Goal: Task Accomplishment & Management: Complete application form

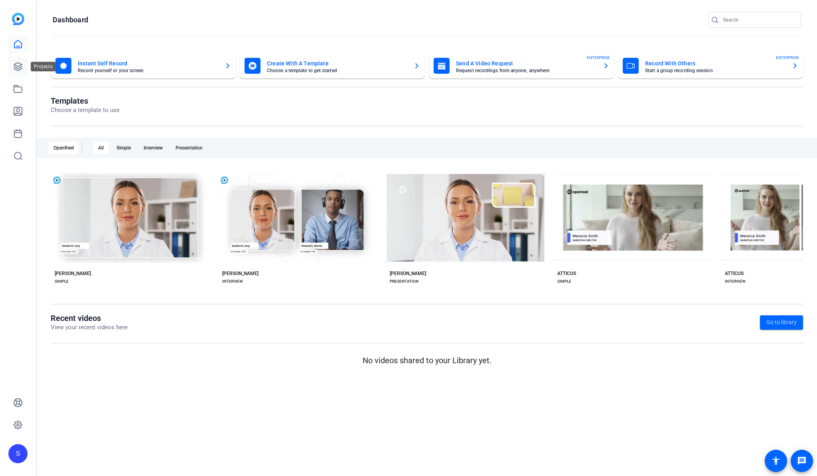
click at [16, 61] on link at bounding box center [17, 66] width 19 height 19
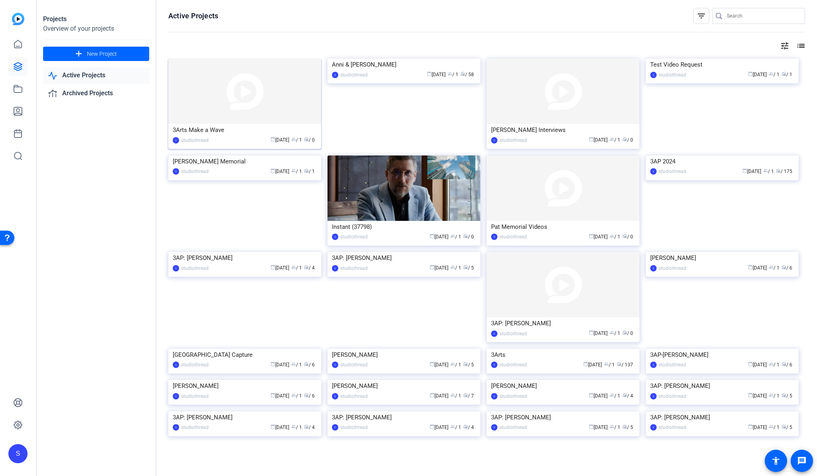
click at [284, 76] on img at bounding box center [244, 91] width 153 height 65
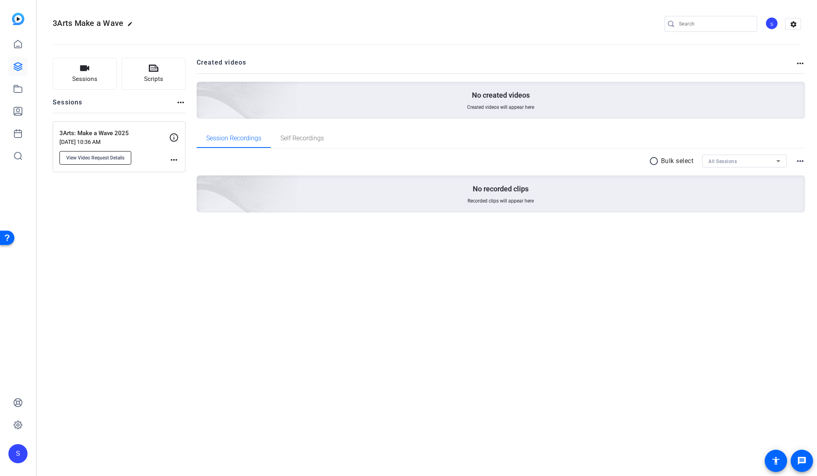
click at [115, 160] on span "View Video Request Details" at bounding box center [95, 158] width 58 height 6
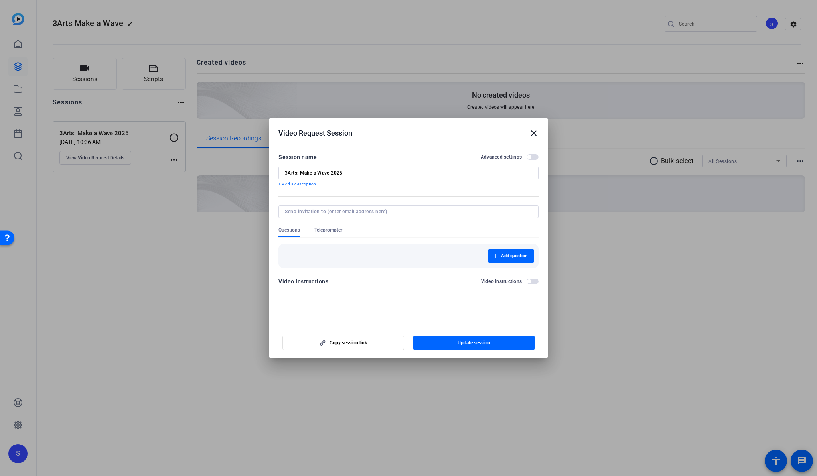
click at [340, 217] on div at bounding box center [408, 212] width 247 height 13
type input "N"
click at [519, 255] on span "Add question" at bounding box center [514, 256] width 26 height 6
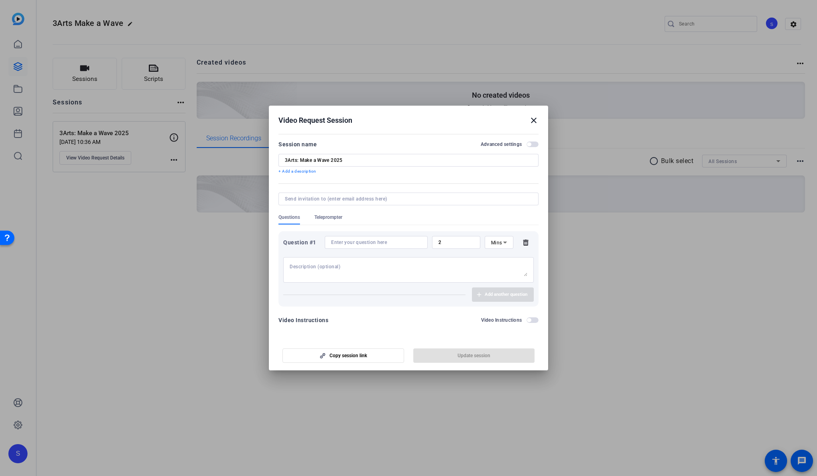
click at [378, 247] on div at bounding box center [376, 242] width 90 height 13
click at [379, 243] on input at bounding box center [376, 242] width 90 height 6
drag, startPoint x: 423, startPoint y: 243, endPoint x: 371, endPoint y: 241, distance: 52.3
click at [371, 241] on div "Say your name. Describe your practice." at bounding box center [376, 242] width 103 height 13
drag, startPoint x: 366, startPoint y: 242, endPoint x: 467, endPoint y: 244, distance: 101.0
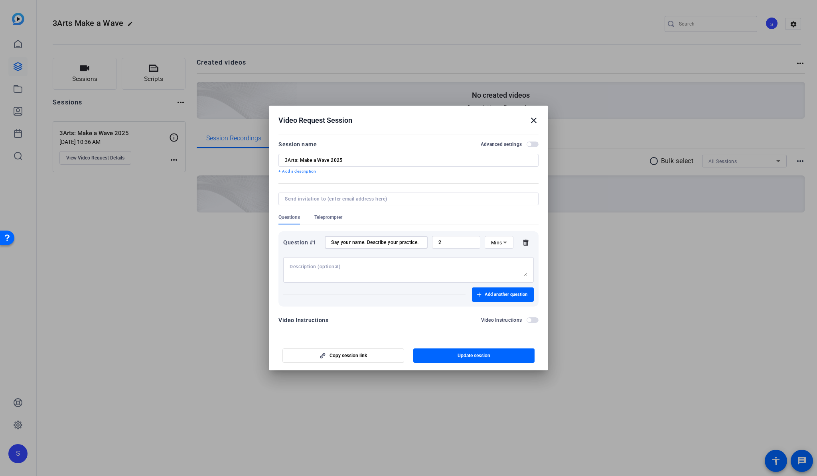
click at [467, 244] on div "Question #1 Say your name. Describe your practice. 2 Mins" at bounding box center [408, 242] width 251 height 13
click at [372, 250] on div "Question #1 Say your name. Describe your practice. 2 Mins" at bounding box center [408, 259] width 251 height 47
drag, startPoint x: 389, startPoint y: 244, endPoint x: 500, endPoint y: 245, distance: 110.9
click at [500, 245] on div "Question #1 Say your name. Describe your practice. 2 Mins" at bounding box center [408, 242] width 251 height 13
click at [423, 241] on div "Say your name. Describe your practice." at bounding box center [376, 242] width 103 height 13
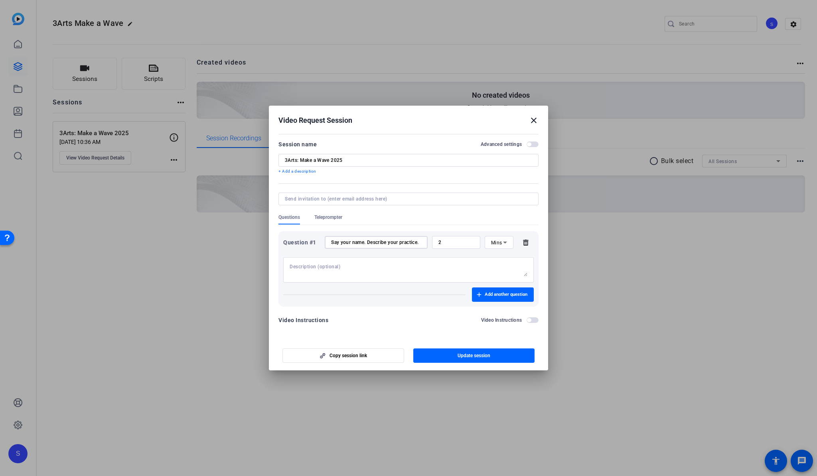
click at [419, 239] on input "Say your name. Describe your practice." at bounding box center [376, 242] width 90 height 6
click at [423, 242] on div "Say your name. Describe your practice." at bounding box center [376, 242] width 103 height 13
click at [420, 242] on input "Say your name. Describe your practice." at bounding box center [376, 242] width 90 height 6
type input "Say your name. Describe your practice. Chicago artists are _____"
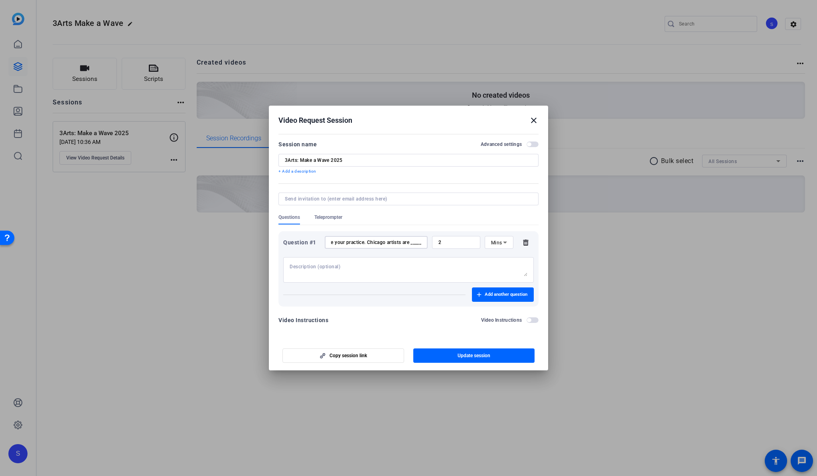
scroll to position [0, 0]
click at [356, 270] on textarea at bounding box center [409, 270] width 238 height 13
drag, startPoint x: 374, startPoint y: 243, endPoint x: 439, endPoint y: 237, distance: 64.6
click at [439, 237] on div "Question #1 Say your name. Describe your practice. Chicago artists are _____ 2 …" at bounding box center [408, 242] width 251 height 13
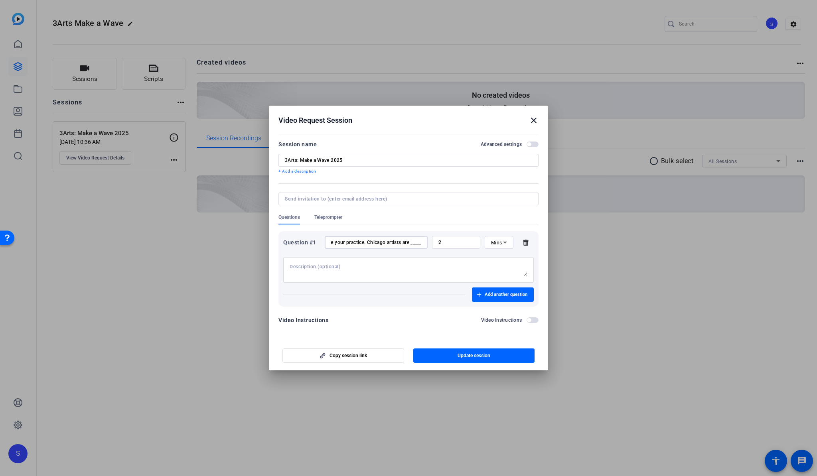
scroll to position [0, 0]
drag, startPoint x: 374, startPoint y: 243, endPoint x: 314, endPoint y: 237, distance: 59.8
click at [314, 237] on div "Question #1 Say your name. Describe your practice. Chicago artists are _____ 2 …" at bounding box center [408, 242] width 251 height 13
click at [401, 240] on input "Say your name. Describe your practice. Chicago artists are _____" at bounding box center [376, 242] width 90 height 6
click at [405, 242] on input "Say your name. Describe your practice. Chicago artists are _____" at bounding box center [376, 242] width 90 height 6
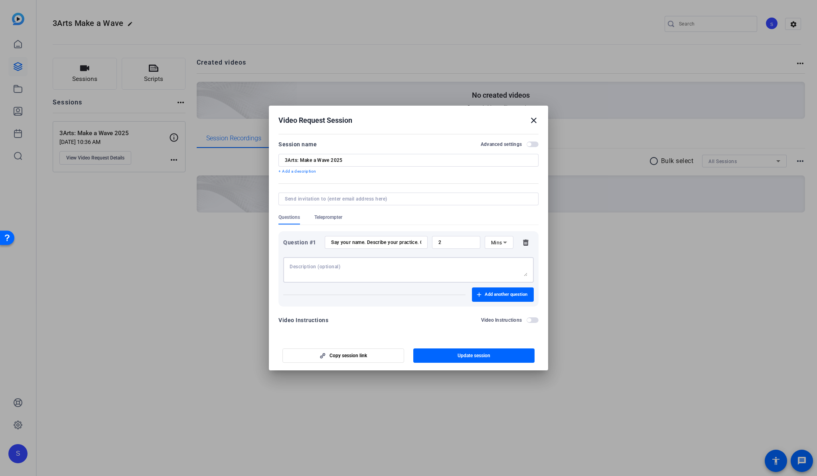
click at [374, 264] on textarea at bounding box center [409, 270] width 238 height 13
paste textarea "Say your name. Name your medium and what you make Finish the sentence: “Chicago…"
click at [526, 276] on textarea "Say your name. Name your medium and what you make Finish the sentence: “Chicago…" at bounding box center [409, 270] width 238 height 13
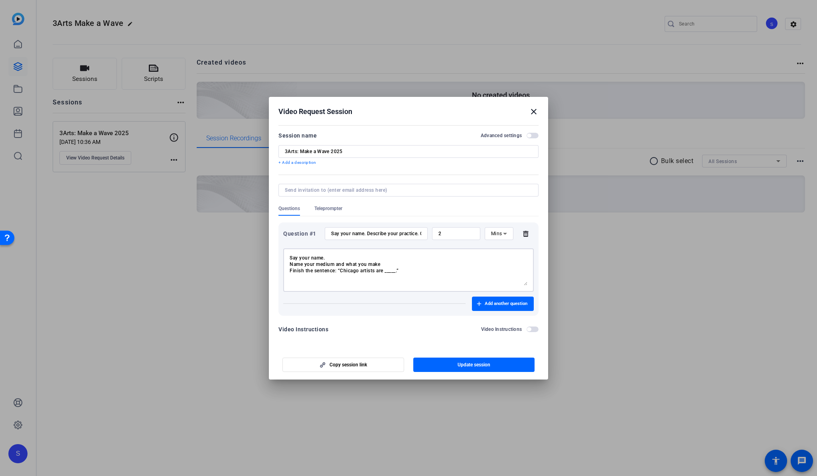
scroll to position [0, 0]
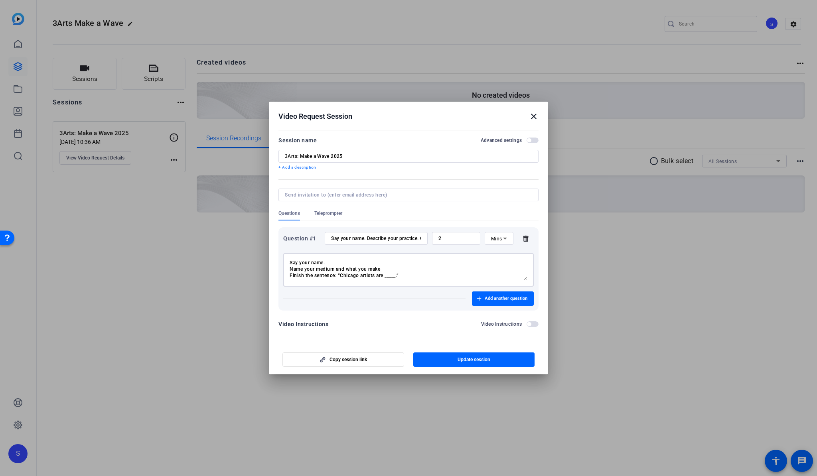
drag, startPoint x: 526, startPoint y: 274, endPoint x: 528, endPoint y: 282, distance: 8.1
click at [528, 282] on div "Say your name. Name your medium and what you make Finish the sentence: “Chicago…" at bounding box center [408, 270] width 251 height 34
click at [423, 275] on textarea "Say your name. Name your medium and what you make Finish the sentence: “Chicago…" at bounding box center [409, 270] width 238 height 21
click at [333, 262] on textarea "Say your name. Name your medium and what you make Finish the sentence: “Chicago…" at bounding box center [409, 270] width 238 height 21
type textarea "Say your name. Name your medium and what you make Finish the sentence: “Chicago…"
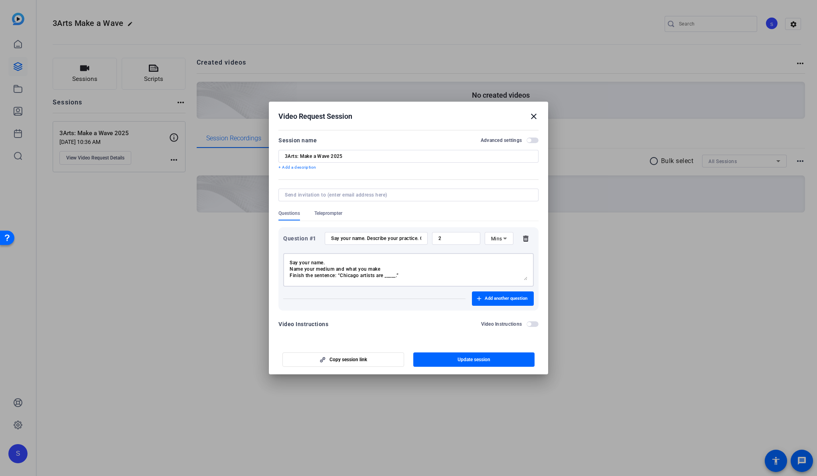
click at [385, 246] on div "Question #1 Say your name. Describe your practice. Chicago artists are _____ 2 …" at bounding box center [408, 259] width 251 height 55
click at [377, 239] on input "Say your name. Describe your practice. Chicago artists are _____" at bounding box center [376, 238] width 90 height 6
paste input "Chicago artists are ___."
type input "Name. Medium. Chicago artists are ___."
click at [499, 360] on span "button" at bounding box center [474, 359] width 122 height 19
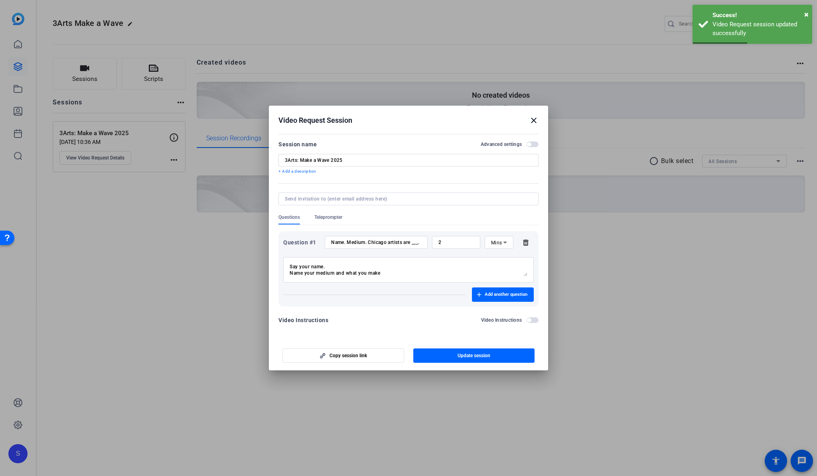
click at [536, 121] on mat-icon "close" at bounding box center [534, 121] width 10 height 10
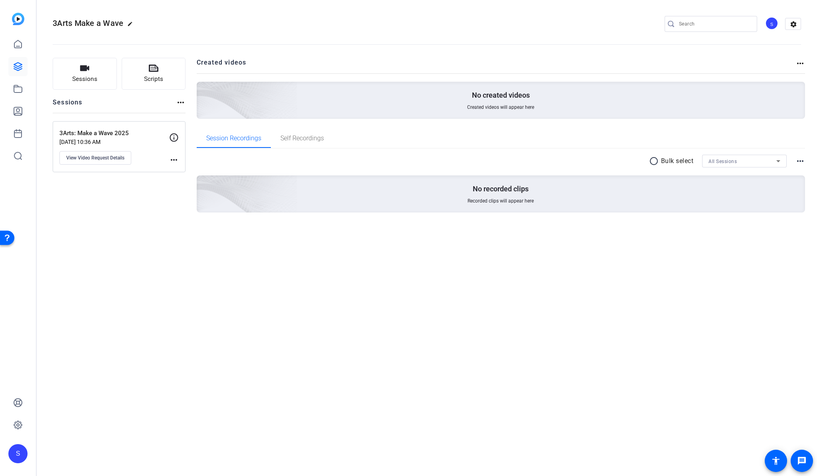
click at [175, 159] on mat-icon "more_horiz" at bounding box center [174, 160] width 10 height 10
click at [150, 162] on div at bounding box center [408, 238] width 817 height 476
click at [95, 152] on button "View Video Request Details" at bounding box center [95, 158] width 72 height 14
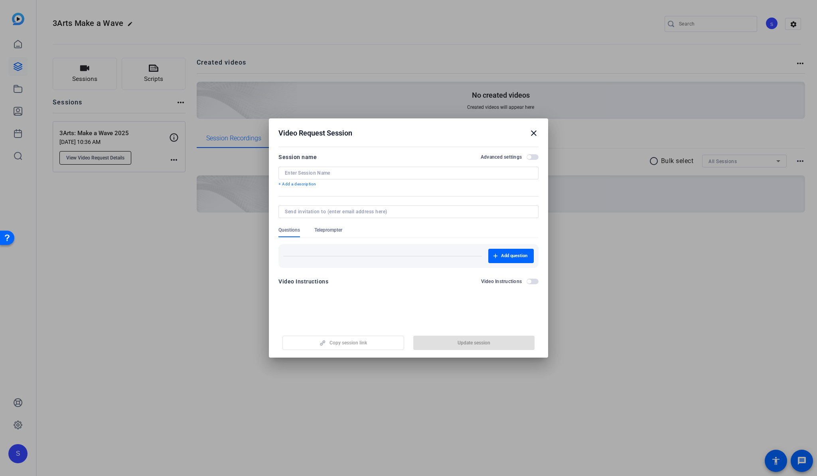
type input "3Arts: Make a Wave 2025"
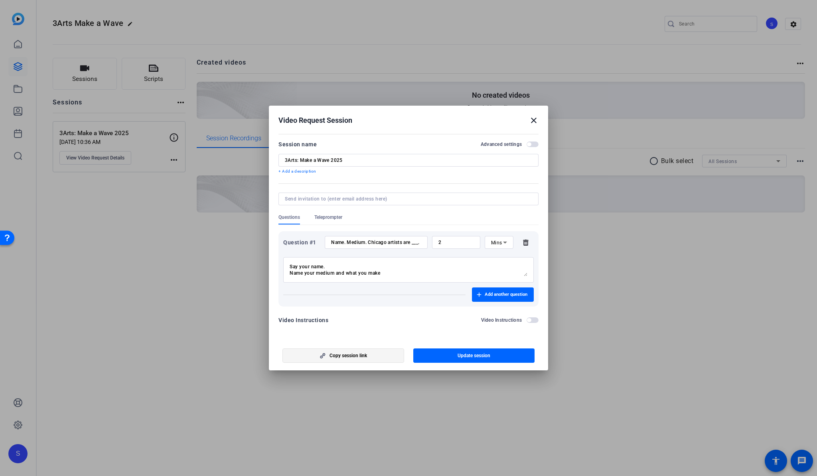
click at [340, 353] on span "Copy session link" at bounding box center [349, 356] width 38 height 6
click at [444, 39] on div at bounding box center [408, 238] width 817 height 476
click at [538, 120] on mat-icon "close" at bounding box center [534, 121] width 10 height 10
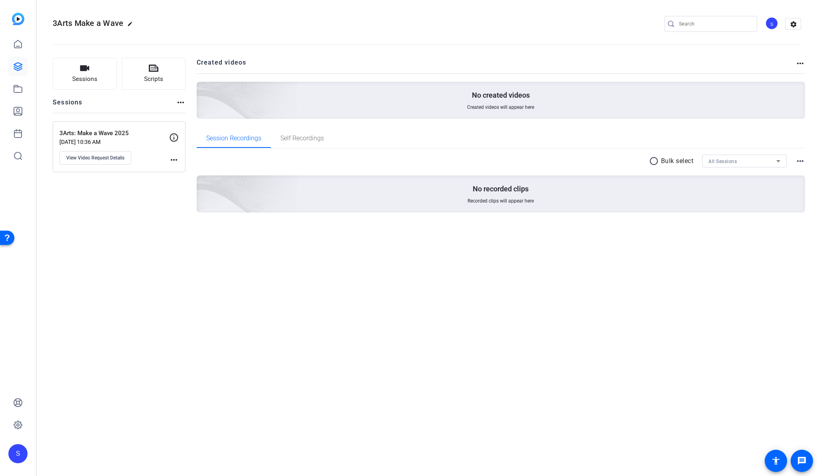
click at [534, 119] on div "No created videos Created videos will appear here" at bounding box center [501, 100] width 609 height 37
click at [169, 156] on mat-icon "more_horiz" at bounding box center [174, 160] width 10 height 10
click at [123, 158] on div at bounding box center [408, 238] width 817 height 476
click at [111, 156] on span "View Video Request Details" at bounding box center [95, 158] width 58 height 6
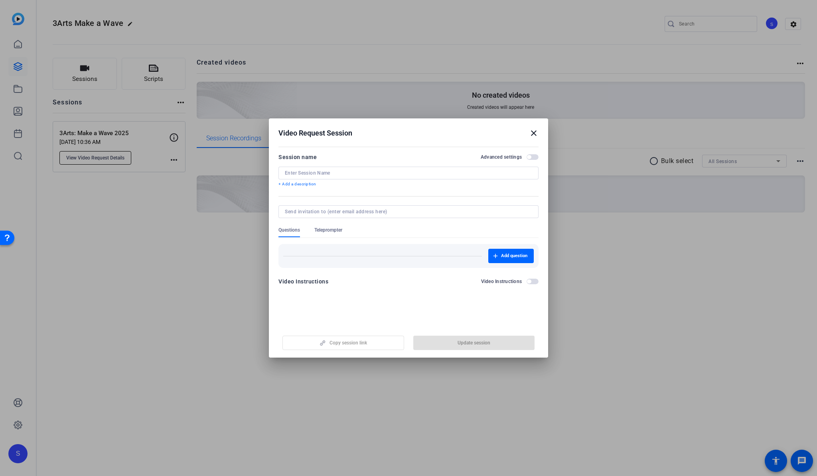
type input "3Arts: Make a Wave 2025"
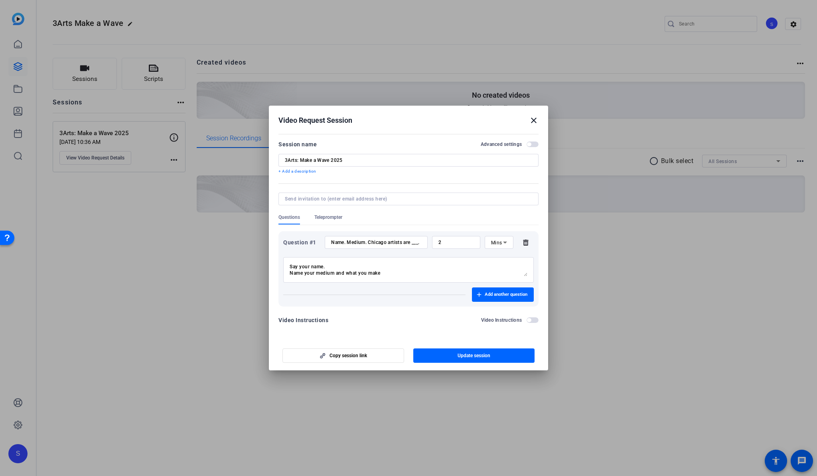
click at [345, 243] on input "Name. Medium. Chicago artists are ___." at bounding box center [376, 242] width 90 height 6
type input "What's"
click at [412, 272] on textarea "Say your name. Name your medium and what you make Finish the sentence: “Chicago…" at bounding box center [409, 270] width 238 height 13
click at [395, 242] on input "What's" at bounding box center [376, 242] width 90 height 6
type input "Please say your name."
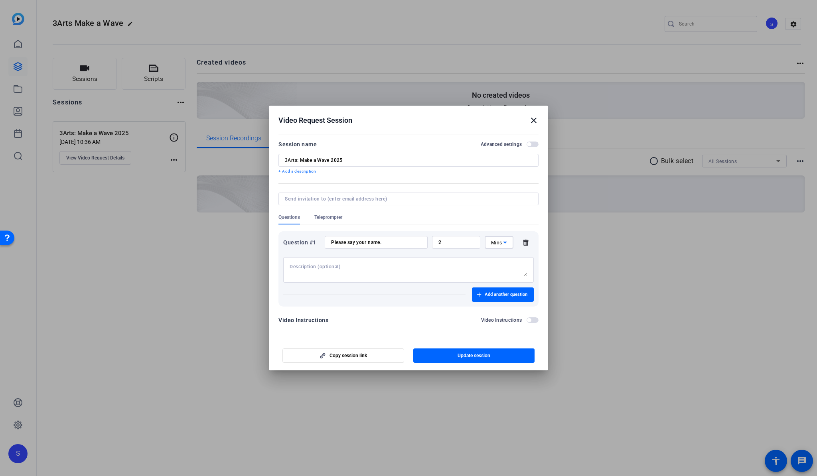
click at [326, 271] on textarea at bounding box center [409, 270] width 238 height 13
type textarea "This will be featured at the 3Arts Awards at the [PERSON_NAME][GEOGRAPHIC_DATA]…"
drag, startPoint x: 394, startPoint y: 243, endPoint x: 385, endPoint y: 215, distance: 29.4
click at [385, 215] on mat-tab-group "Questions Teleprompter Question #1 Please say your name. 2 Mins This will be fe…" at bounding box center [409, 260] width 260 height 93
click at [511, 296] on span "Add another question" at bounding box center [506, 295] width 43 height 6
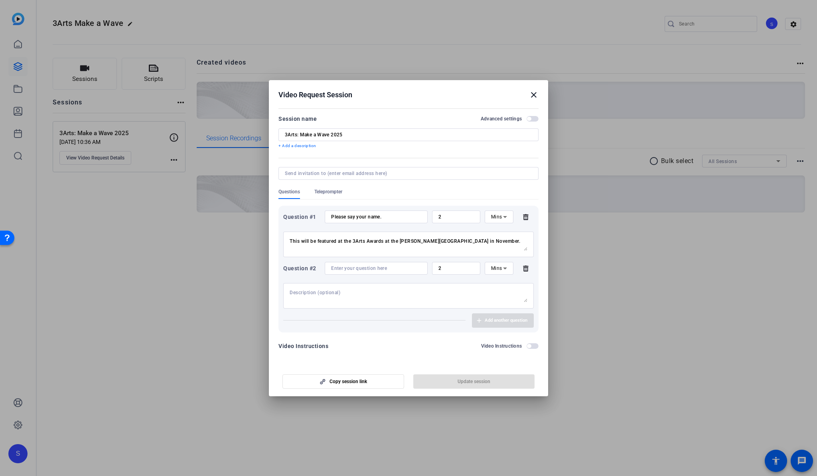
click at [354, 270] on input at bounding box center [376, 268] width 90 height 6
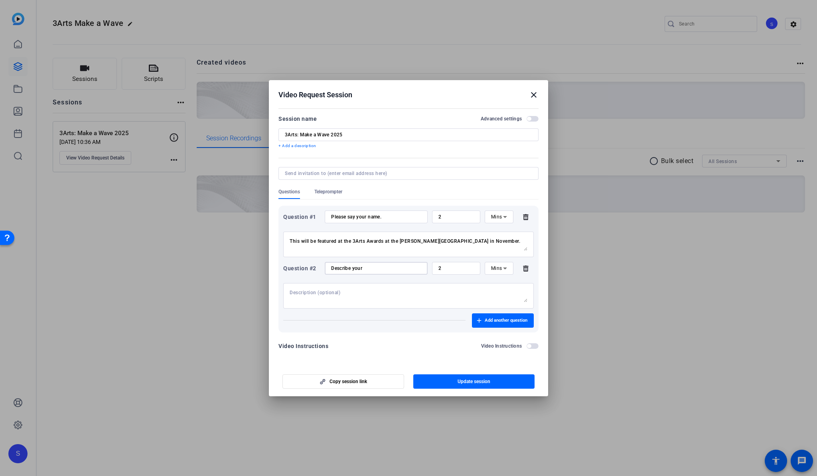
drag, startPoint x: 404, startPoint y: 270, endPoint x: 397, endPoint y: 252, distance: 19.1
click at [397, 252] on div "Question #1 Please say your name. 2 Mins This will be featured at the 3Arts Awa…" at bounding box center [409, 269] width 260 height 127
paste input "Name your medium and what you make."
type input "Name your medium and what you make."
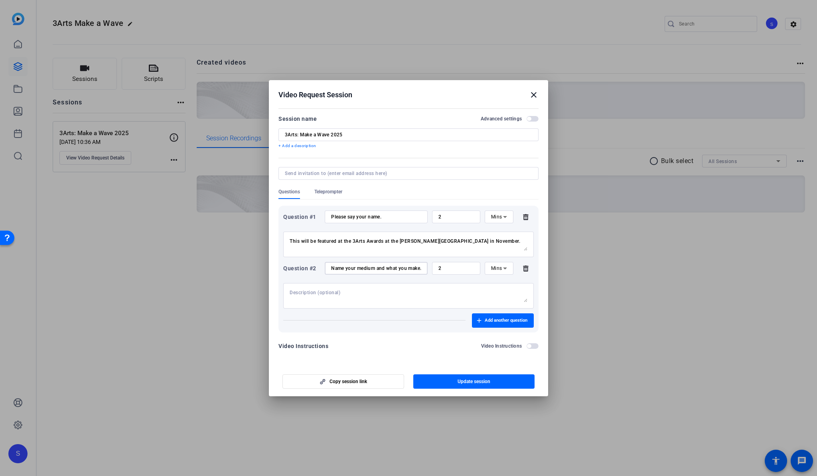
scroll to position [0, 0]
click at [520, 322] on span "Add another question" at bounding box center [506, 321] width 43 height 6
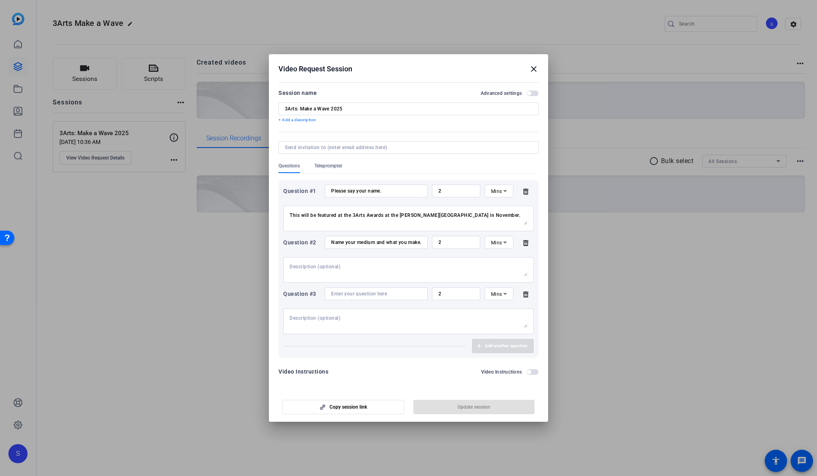
click at [373, 295] on input at bounding box center [376, 294] width 90 height 6
click at [393, 298] on div "Finish this sentence" at bounding box center [376, 294] width 90 height 13
click at [395, 295] on input "Finish this sentence" at bounding box center [376, 294] width 90 height 6
type input "Finish this sentence "Chicago artists are ___.""
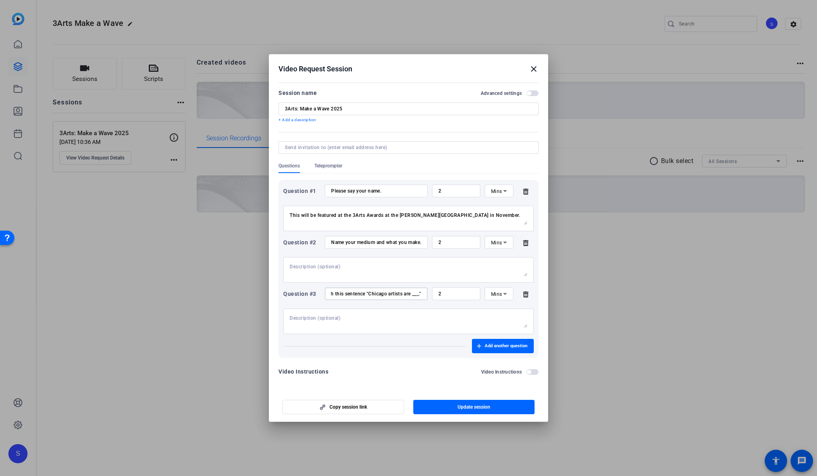
scroll to position [0, 0]
drag, startPoint x: 400, startPoint y: 192, endPoint x: 397, endPoint y: 171, distance: 20.9
click at [398, 178] on div "Question #1 Please say your name. 2 Mins This will be featured at the 3Arts Awa…" at bounding box center [409, 266] width 260 height 184
click at [379, 241] on input "Name your medium and what you make." at bounding box center [376, 242] width 90 height 6
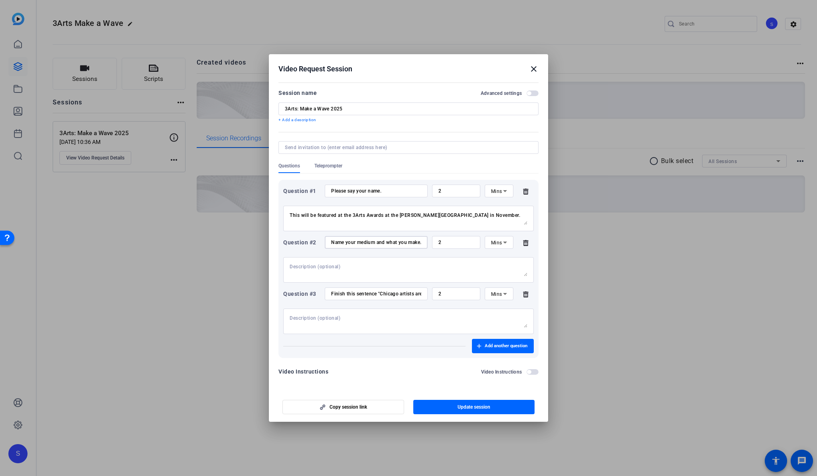
click at [379, 241] on input "Name your medium and what you make." at bounding box center [376, 242] width 90 height 6
click at [419, 215] on textarea "This will be featured at the 3Arts Awards at the [PERSON_NAME][GEOGRAPHIC_DATA]…" at bounding box center [409, 218] width 238 height 13
paste textarea "It will also be used internally for pronunciation."
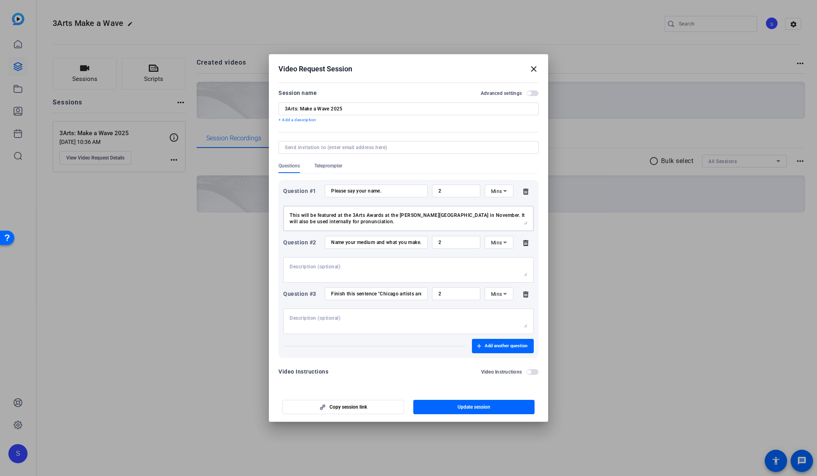
type textarea "This will be featured at the 3Arts Awards at the [PERSON_NAME][GEOGRAPHIC_DATA]…"
click at [364, 271] on textarea at bounding box center [409, 270] width 238 height 13
paste textarea "Keep it simple—what do you do? (e.g., “I’[PERSON_NAME] making large-scale portr…"
type textarea "Keep it simple—what do you do? (e.g., “I’[PERSON_NAME] making large-scale portr…"
click at [383, 291] on input "Finish this sentence "Chicago artists are ___."" at bounding box center [376, 294] width 90 height 6
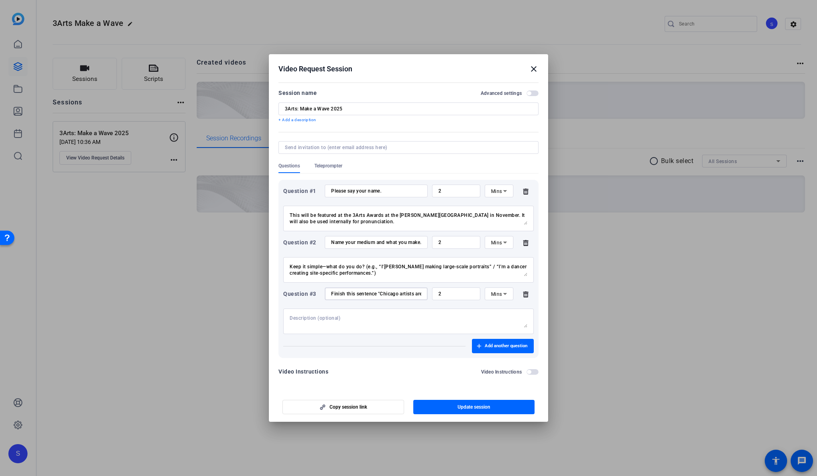
click at [383, 291] on input "Finish this sentence "Chicago artists are ___."" at bounding box center [376, 294] width 90 height 6
paste input "Finish this sentence: “Chicago artists are ___.”"
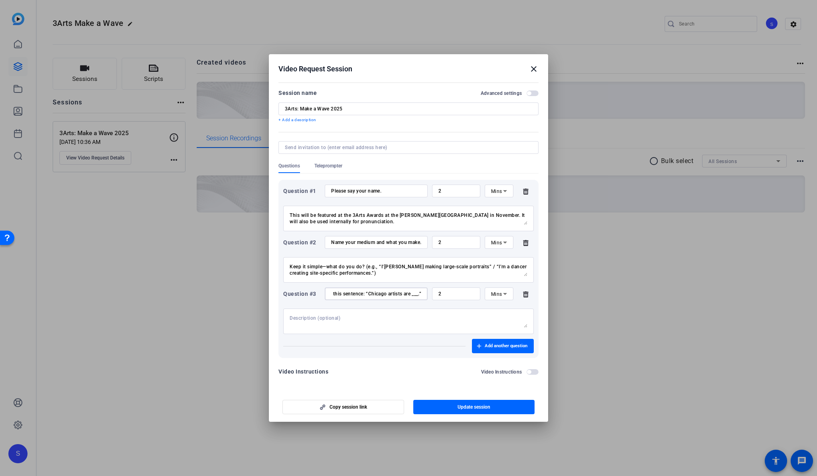
type input "Finish this sentence: “Chicago artists are ___.”"
click at [374, 318] on textarea at bounding box center [409, 321] width 238 height 13
paste textarea "Keep it to one word or short phrase. (e.g., “resilient,” “visionary,” “everywhe…"
type textarea "Keep it to one word or short phrase. (e.g., “resilient,” “visionary,” “everywhe…"
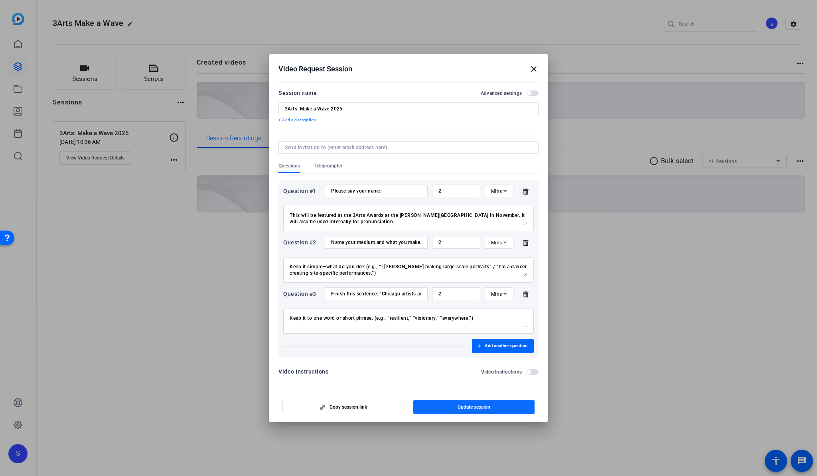
click at [476, 410] on span "Update session" at bounding box center [474, 407] width 33 height 6
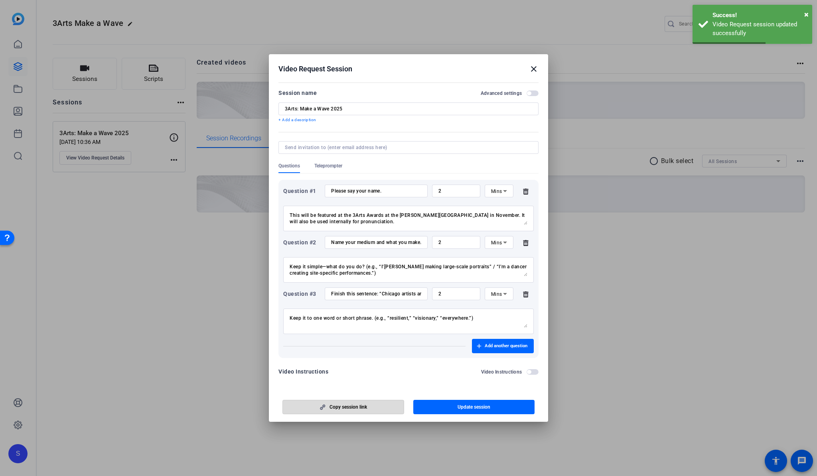
click at [374, 403] on span "button" at bounding box center [343, 407] width 121 height 19
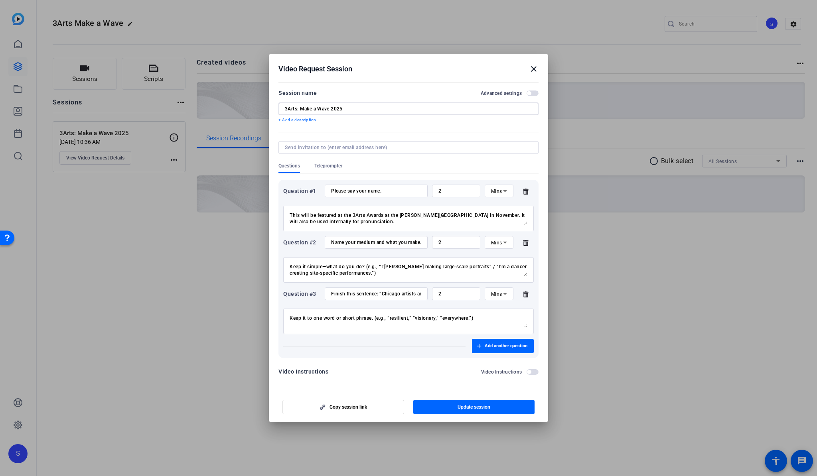
click at [351, 109] on input "3Arts: Make a Wave 2025" at bounding box center [408, 109] width 247 height 6
click at [330, 112] on input "3Arts: Make a Wave 3 Questions" at bounding box center [408, 109] width 247 height 6
type input "3Arts: Make a Wave: 3 Questions"
click at [456, 413] on span "button" at bounding box center [474, 407] width 122 height 19
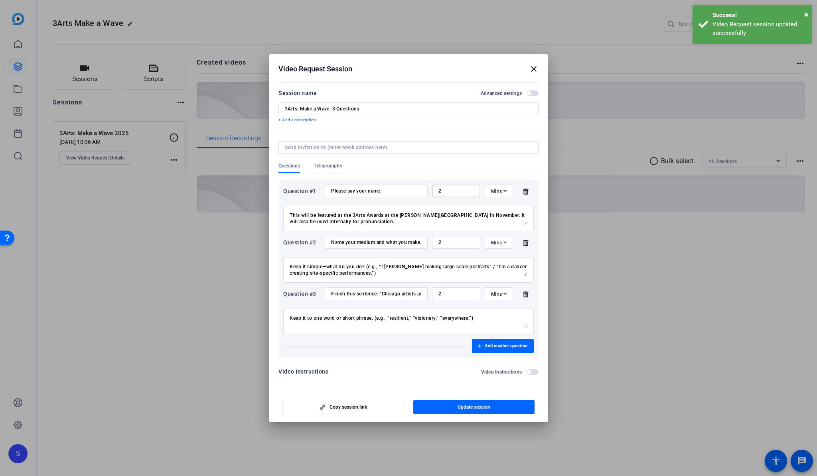
drag, startPoint x: 452, startPoint y: 188, endPoint x: 419, endPoint y: 179, distance: 33.8
click at [419, 179] on div "Question #1 Please say your name. 2 Mins This will be featured at the 3Arts Awa…" at bounding box center [409, 266] width 260 height 184
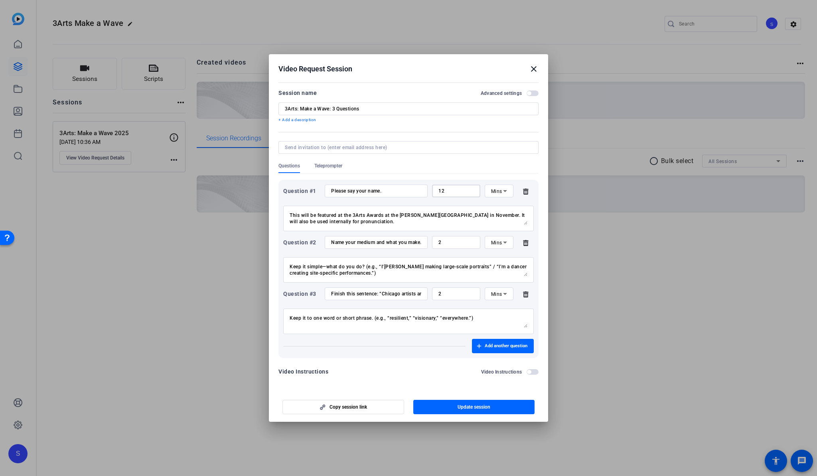
click at [447, 186] on div "12" at bounding box center [457, 191] width 36 height 13
click at [447, 191] on input "12" at bounding box center [457, 191] width 36 height 6
type input "1"
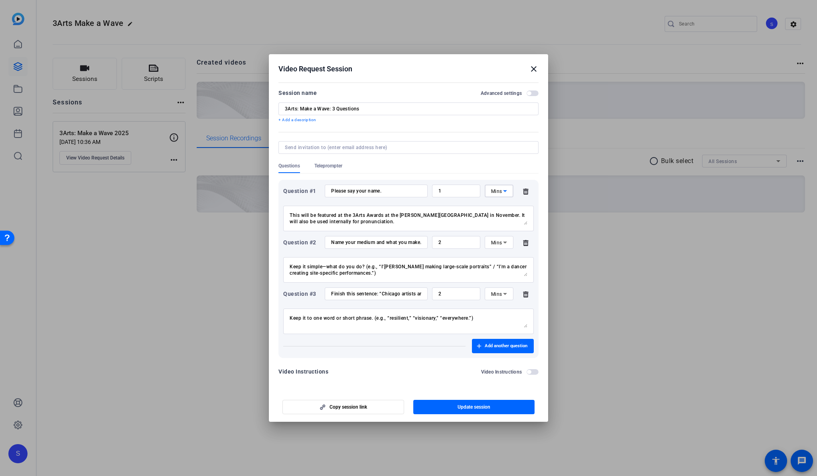
drag, startPoint x: 437, startPoint y: 242, endPoint x: 431, endPoint y: 241, distance: 5.7
click at [431, 241] on div "Question #2 Name your medium and what you make. 2 Mins" at bounding box center [408, 242] width 251 height 13
type input "1"
drag, startPoint x: 457, startPoint y: 295, endPoint x: 422, endPoint y: 289, distance: 35.3
click at [422, 289] on div "Question #3 Finish this sentence: “Chicago artists are ___.” 2 Mins" at bounding box center [408, 294] width 251 height 13
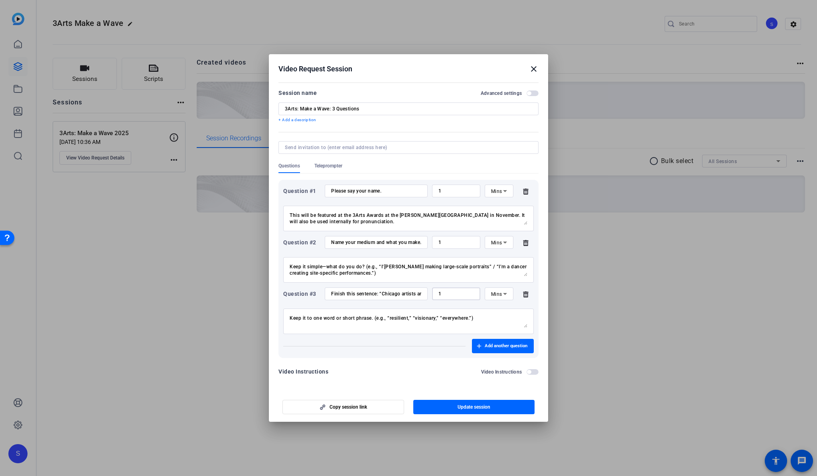
type input "1"
click at [503, 195] on icon at bounding box center [505, 191] width 10 height 10
click at [522, 179] on div at bounding box center [408, 238] width 817 height 476
click at [486, 409] on span "Update session" at bounding box center [474, 407] width 33 height 6
click at [458, 406] on span "Update session" at bounding box center [474, 407] width 33 height 6
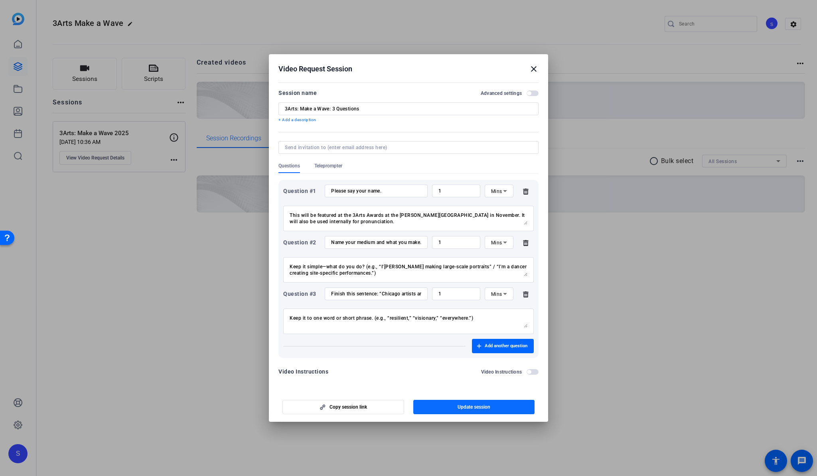
click at [466, 406] on span "Update session" at bounding box center [474, 407] width 33 height 6
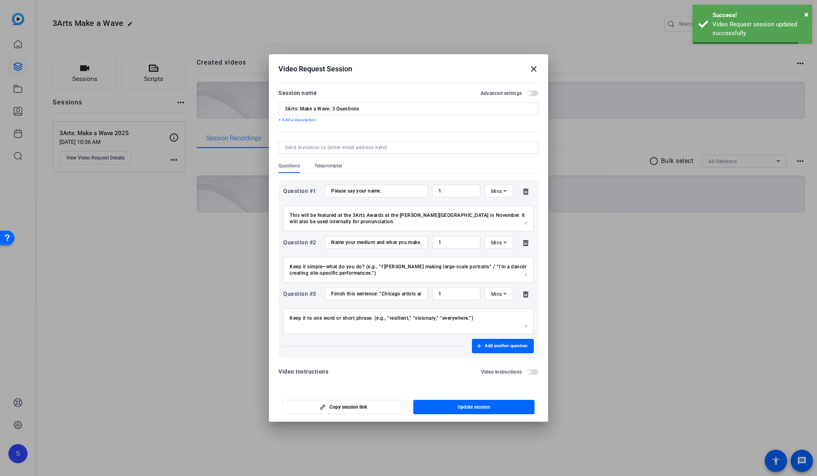
click at [192, 268] on div at bounding box center [408, 238] width 817 height 476
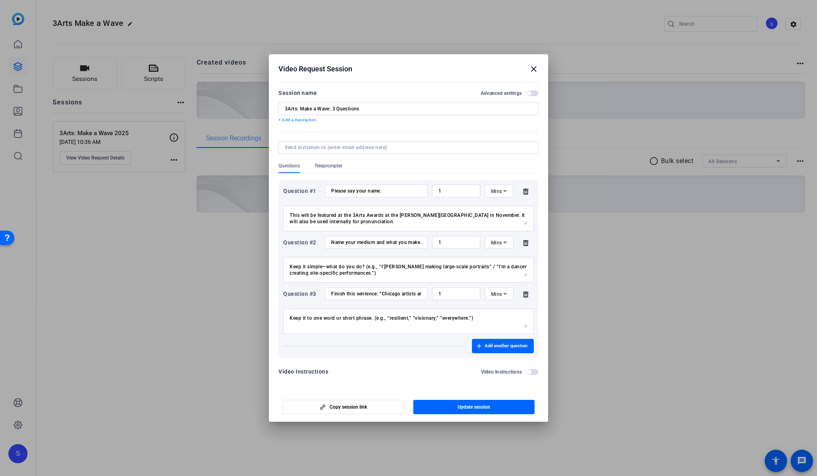
click at [533, 69] on mat-icon "close" at bounding box center [534, 69] width 10 height 10
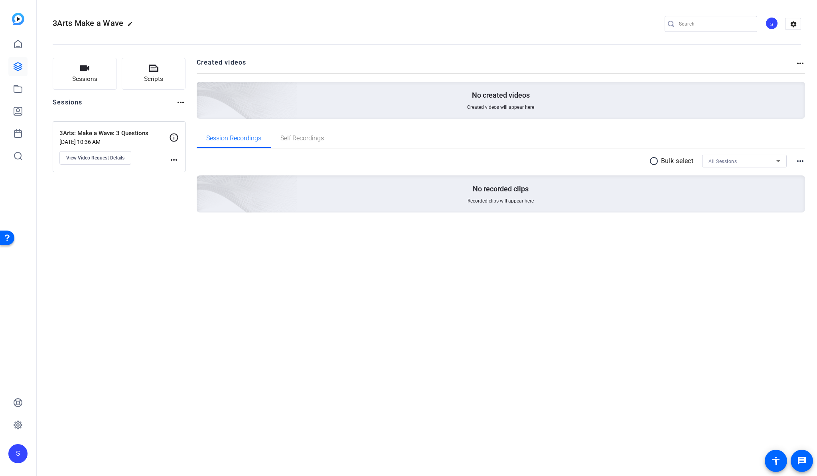
click at [174, 158] on mat-icon "more_horiz" at bounding box center [174, 160] width 10 height 10
click at [144, 152] on div at bounding box center [408, 238] width 817 height 476
click at [115, 157] on span "View Video Request Details" at bounding box center [95, 158] width 58 height 6
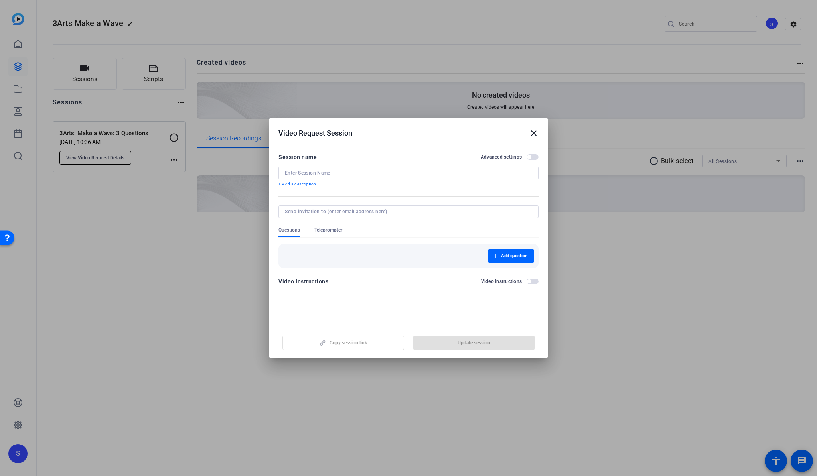
type input "3Arts: Make a Wave: 3 Questions"
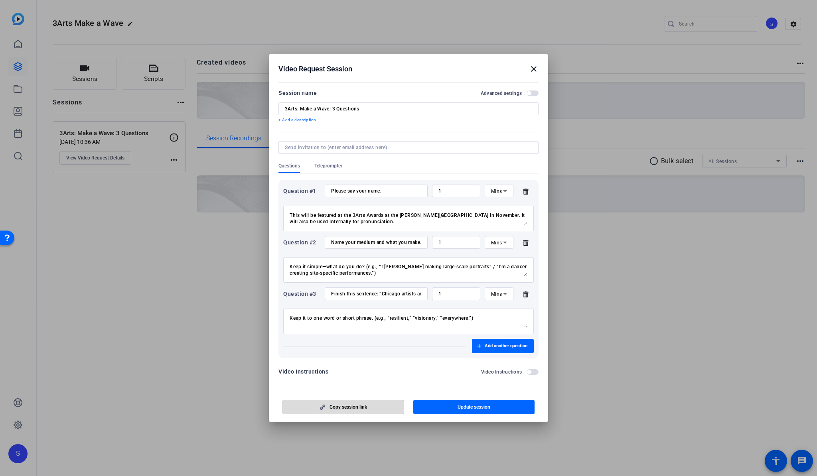
click at [361, 404] on span "Copy session link" at bounding box center [349, 407] width 38 height 6
drag, startPoint x: 333, startPoint y: 292, endPoint x: 326, endPoint y: 283, distance: 11.5
click at [326, 283] on div "Question #1 Please say your name. 1 Mins This will be featured at the 3Arts Awa…" at bounding box center [409, 269] width 260 height 178
type input "Say and finish this sentence: “Chicago artists are ___.”"
drag, startPoint x: 331, startPoint y: 240, endPoint x: 303, endPoint y: 236, distance: 28.3
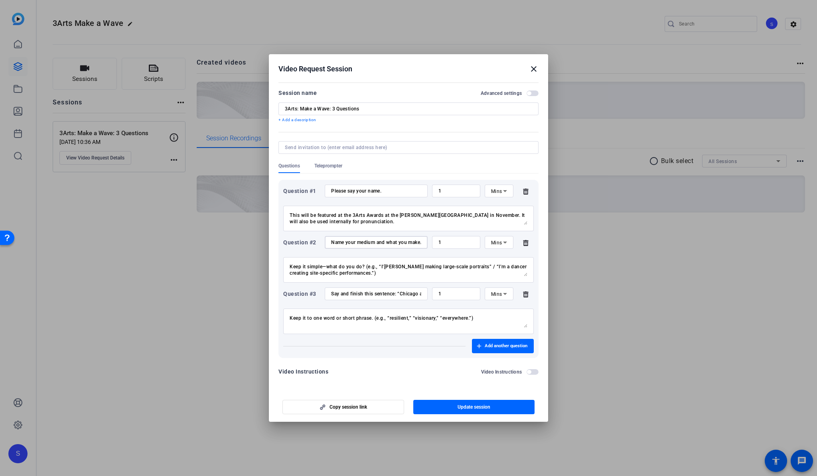
click at [305, 236] on div "Question #1 Please say your name. 1 Mins This will be featured at the 3Arts Awa…" at bounding box center [409, 269] width 260 height 178
click at [338, 191] on input "Please say your name." at bounding box center [376, 191] width 90 height 6
drag, startPoint x: 334, startPoint y: 191, endPoint x: 302, endPoint y: 188, distance: 31.6
click at [302, 188] on div "Question #1 Please say your name. 1 Mins" at bounding box center [408, 191] width 251 height 13
click at [464, 409] on span "Update session" at bounding box center [474, 407] width 33 height 6
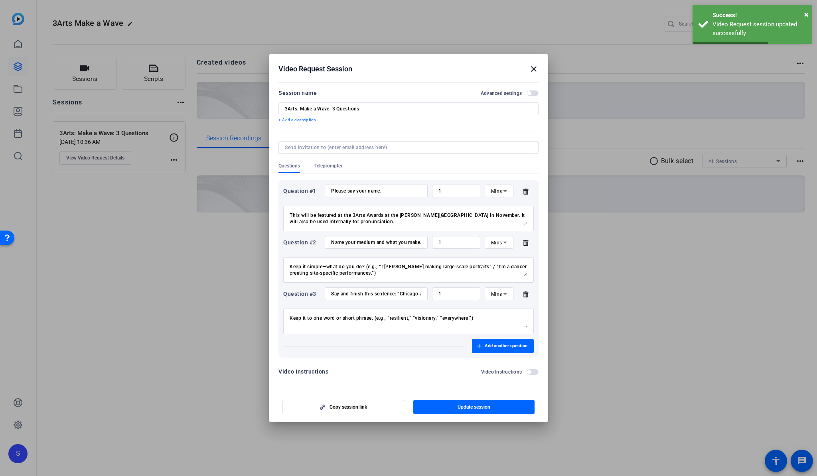
click at [533, 70] on mat-icon "close" at bounding box center [534, 69] width 10 height 10
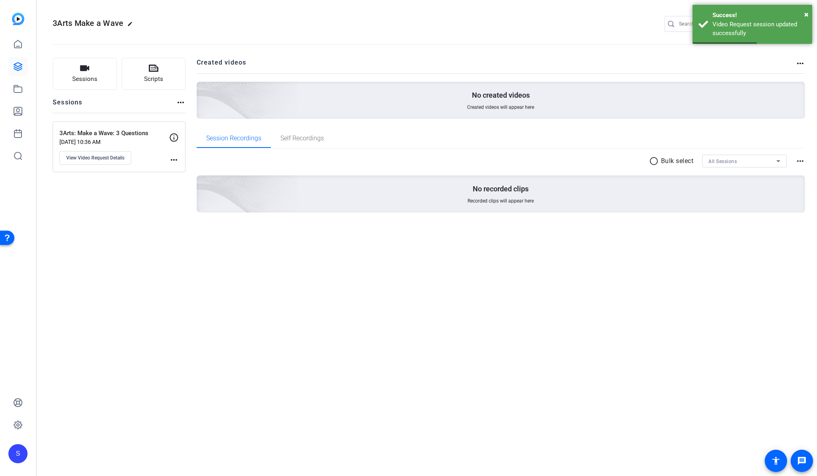
click at [464, 22] on div "3Arts Make a Wave edit S settings" at bounding box center [427, 24] width 749 height 12
